Goal: Information Seeking & Learning: Learn about a topic

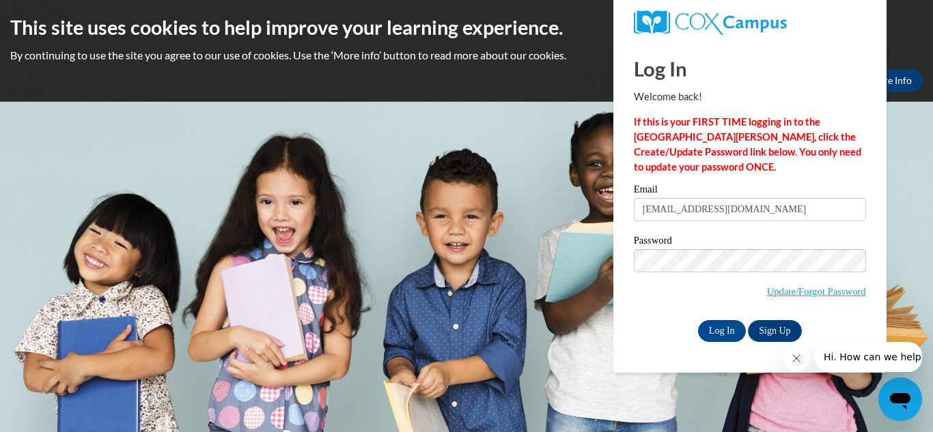
type input "sharlynnfields18@gmail.com"
click at [698, 320] on input "Log In" at bounding box center [722, 331] width 48 height 22
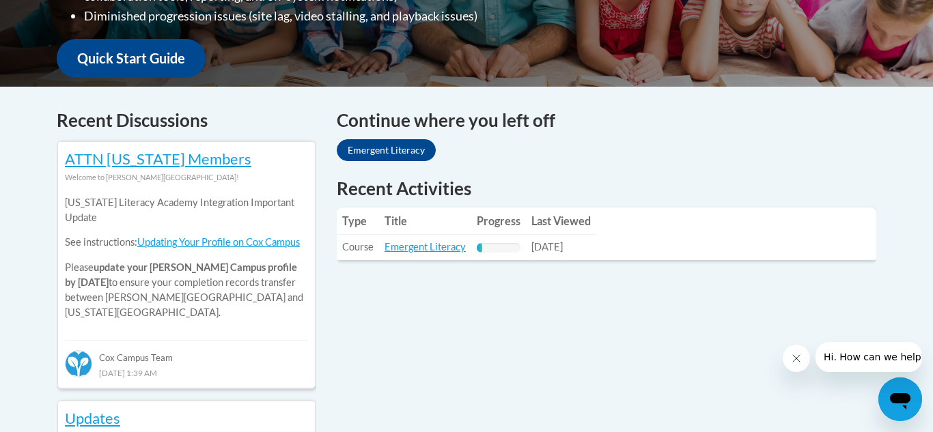
scroll to position [509, 0]
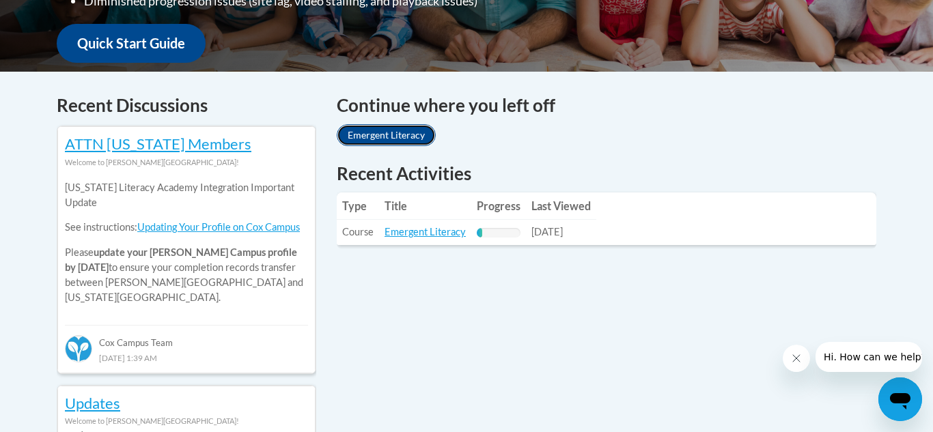
click at [411, 135] on link "Emergent Literacy" at bounding box center [386, 135] width 99 height 22
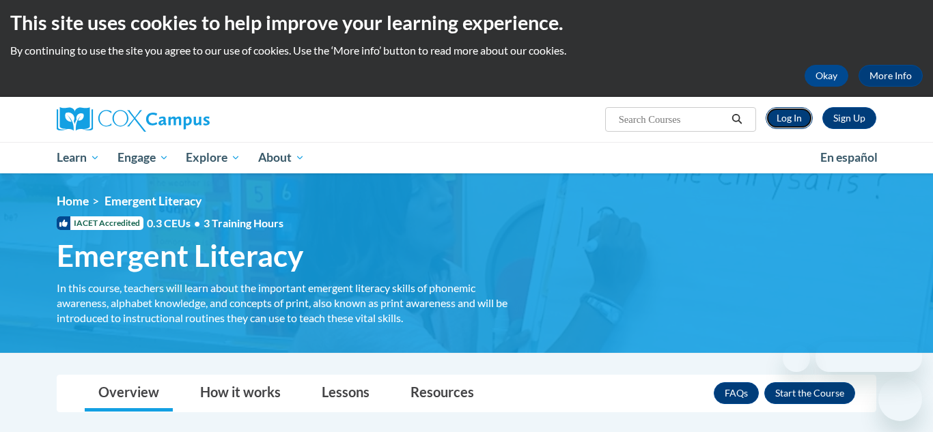
scroll to position [0, 0]
click at [800, 113] on link "Log In" at bounding box center [788, 118] width 47 height 22
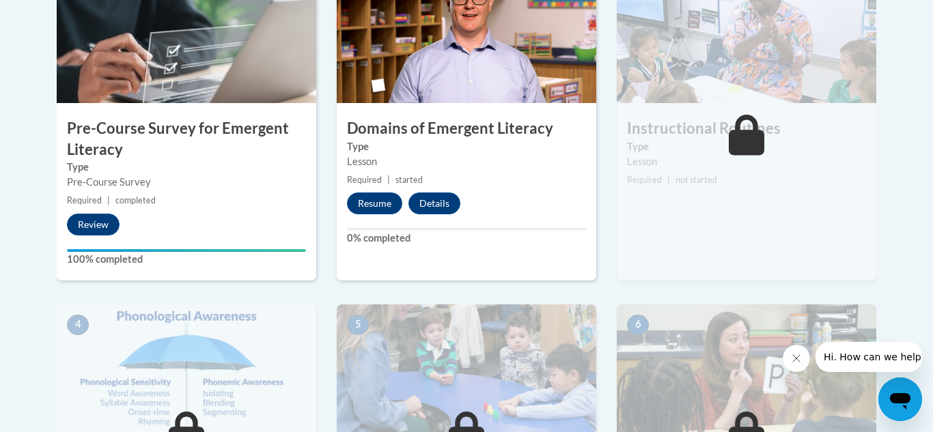
scroll to position [495, 0]
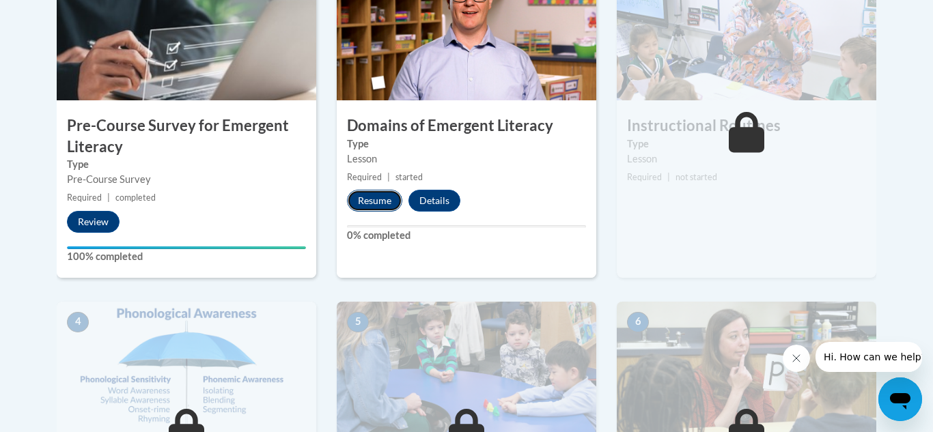
click at [381, 203] on button "Resume" at bounding box center [374, 201] width 55 height 22
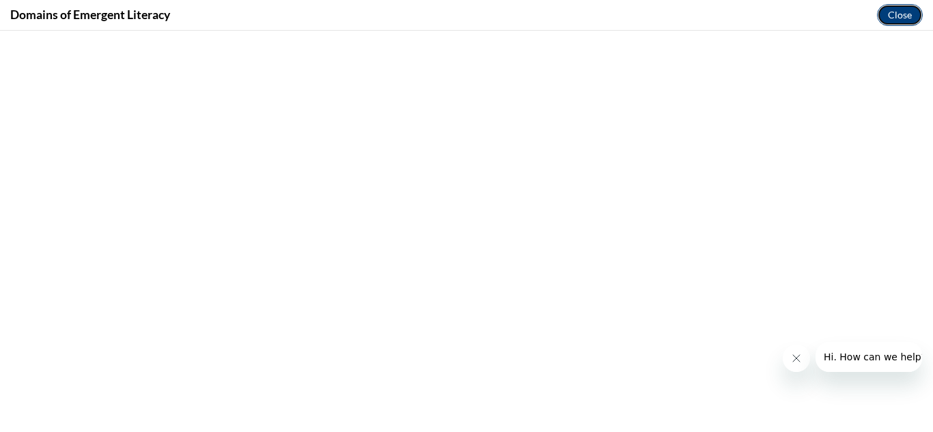
click at [897, 12] on button "Close" at bounding box center [900, 15] width 46 height 22
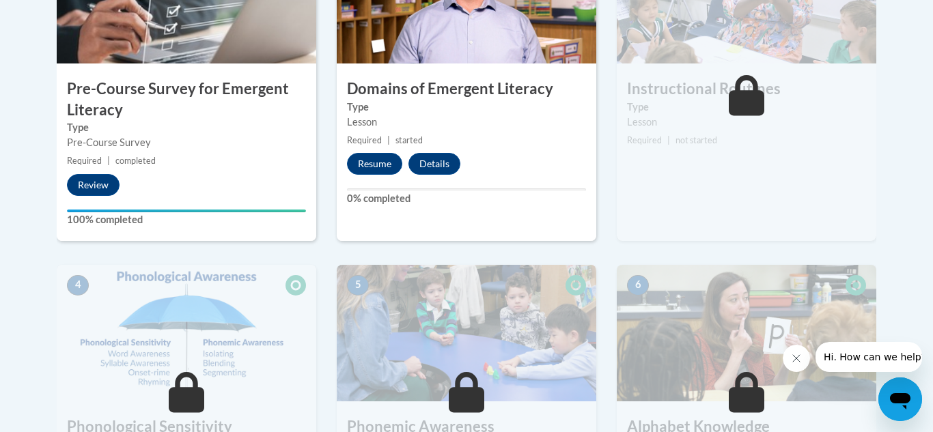
scroll to position [501, 0]
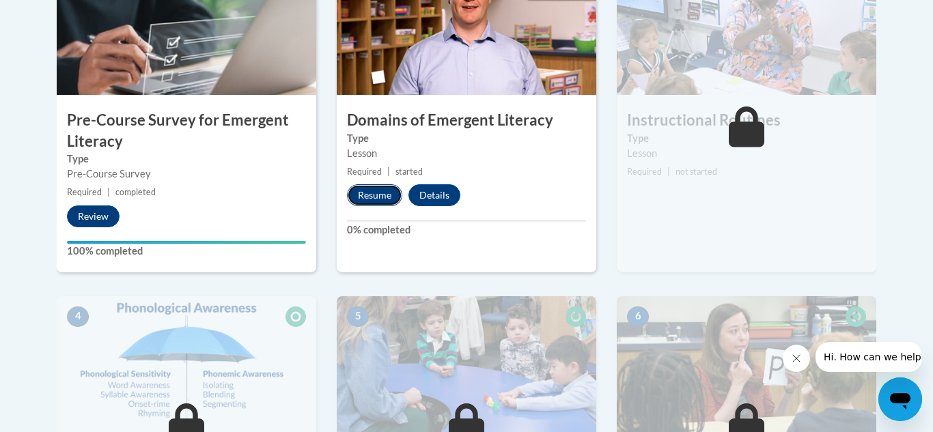
click at [379, 197] on button "Resume" at bounding box center [374, 195] width 55 height 22
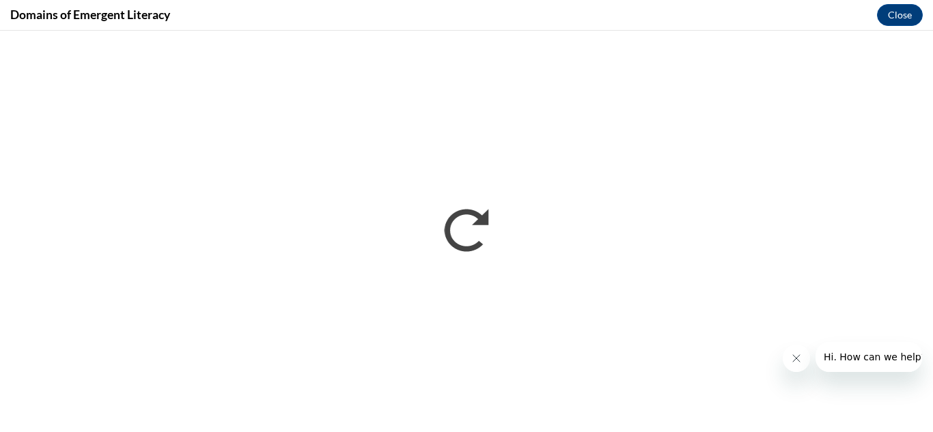
scroll to position [0, 0]
click at [799, 352] on button "Close message from company" at bounding box center [796, 358] width 27 height 27
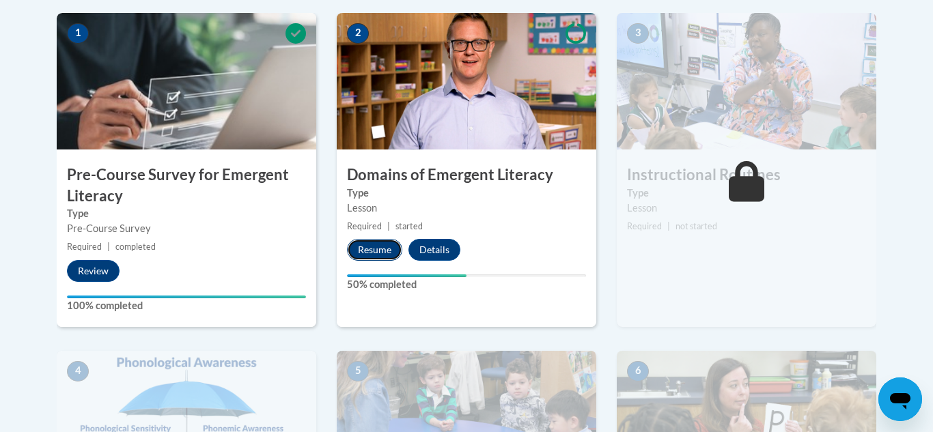
click at [386, 244] on button "Resume" at bounding box center [374, 250] width 55 height 22
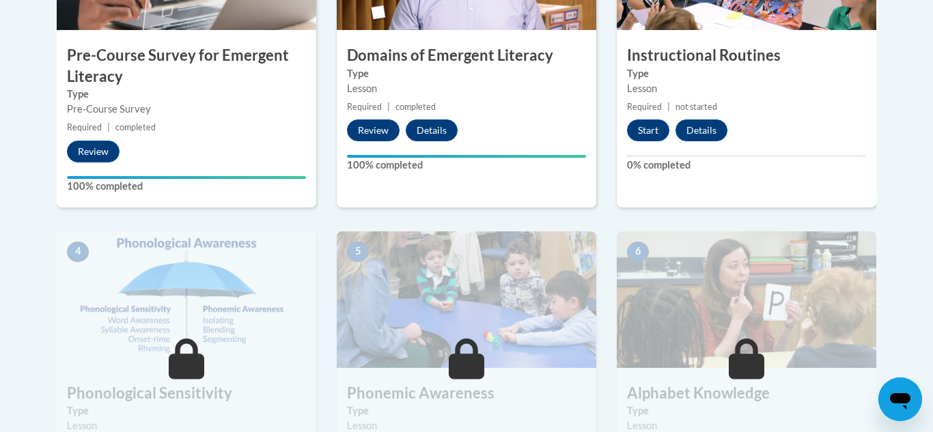
scroll to position [509, 0]
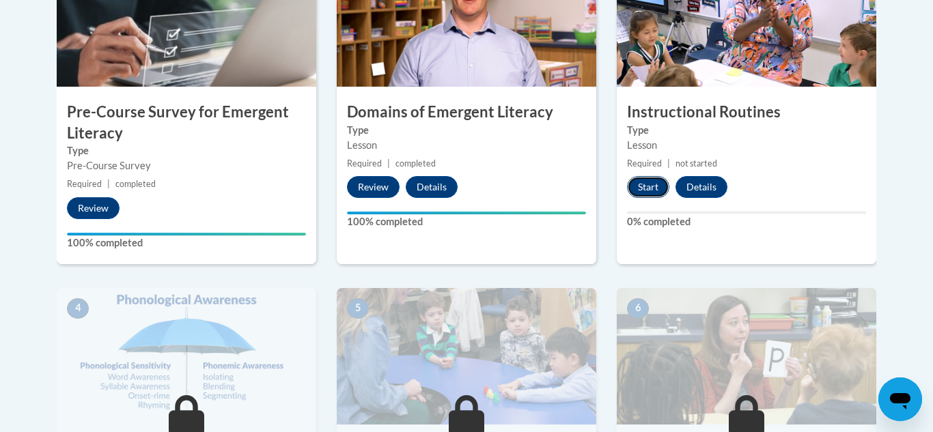
click at [656, 191] on button "Start" at bounding box center [648, 187] width 42 height 22
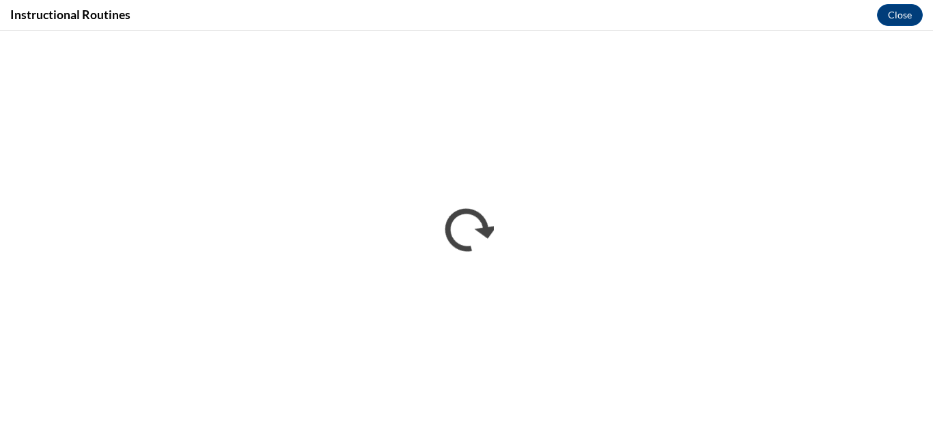
scroll to position [0, 0]
